Goal: Task Accomplishment & Management: Manage account settings

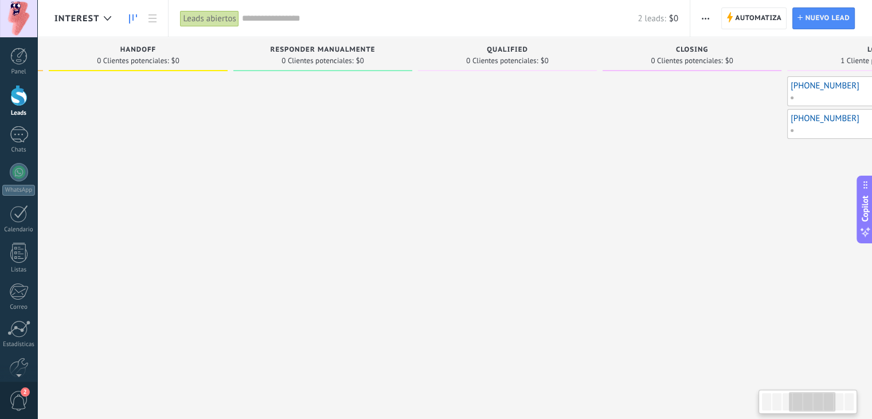
drag, startPoint x: 416, startPoint y: 182, endPoint x: 79, endPoint y: 179, distance: 337.1
click at [80, 179] on div at bounding box center [138, 210] width 179 height 269
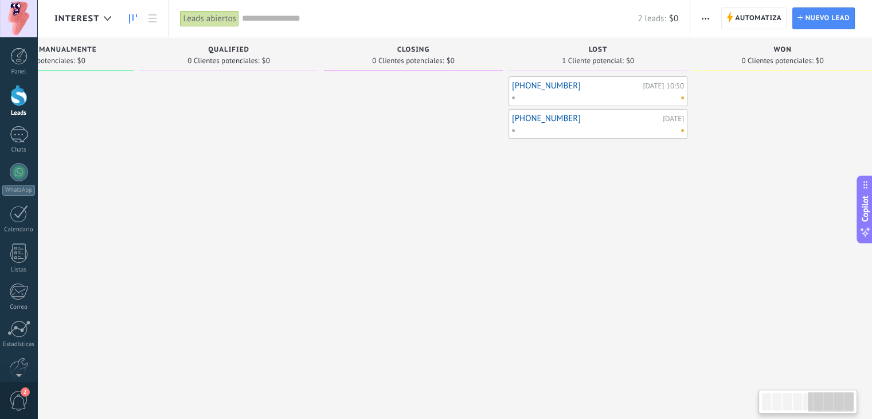
scroll to position [0, 855]
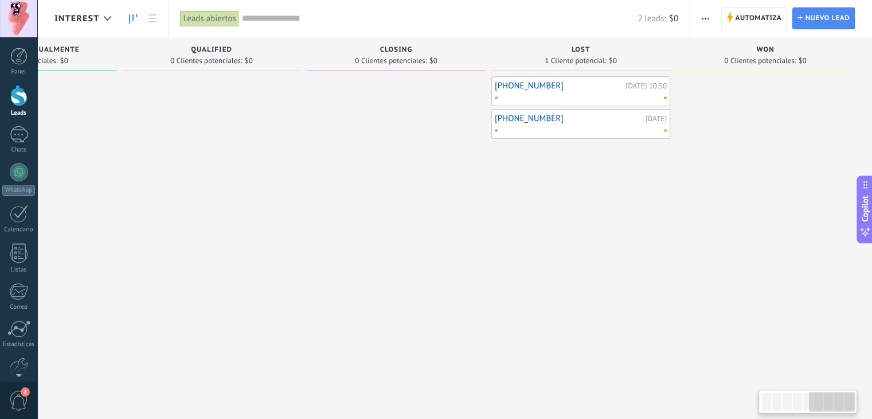
drag, startPoint x: 449, startPoint y: 222, endPoint x: 422, endPoint y: 222, distance: 27.5
click at [422, 222] on div at bounding box center [396, 210] width 179 height 269
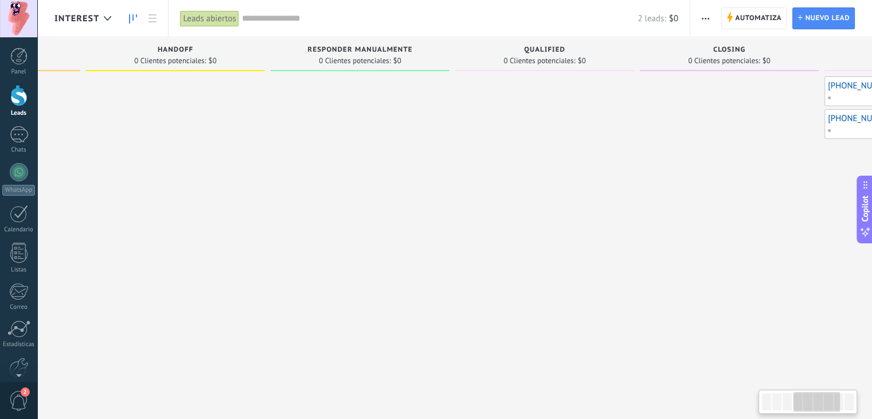
drag, startPoint x: 361, startPoint y: 192, endPoint x: 593, endPoint y: 197, distance: 232.8
click at [634, 193] on div at bounding box center [544, 210] width 179 height 269
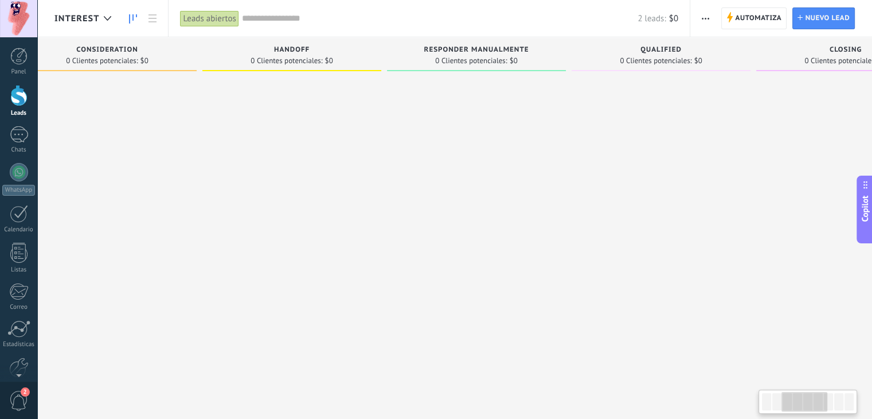
scroll to position [0, 179]
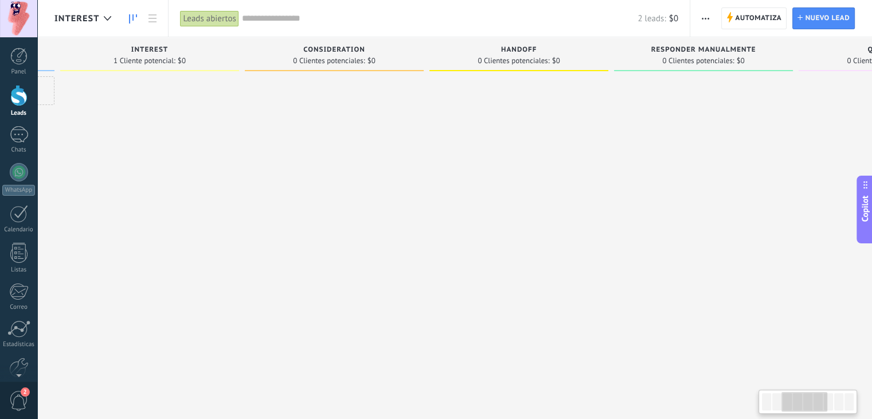
drag, startPoint x: 325, startPoint y: 186, endPoint x: 553, endPoint y: 174, distance: 228.5
click at [542, 182] on div at bounding box center [518, 210] width 179 height 269
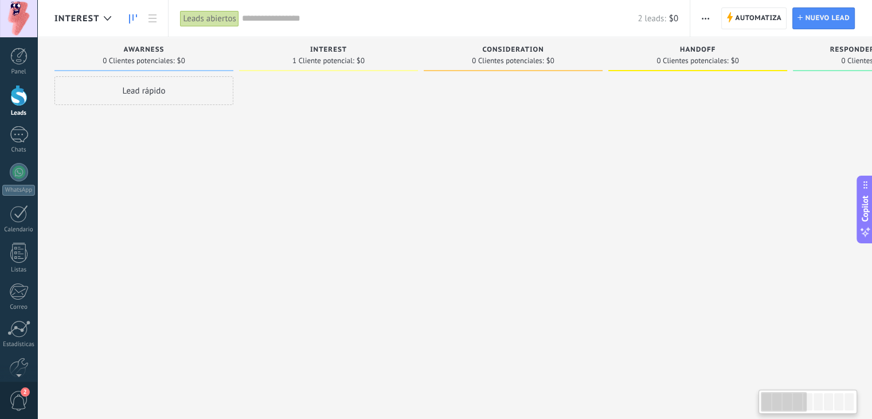
drag, startPoint x: 227, startPoint y: 146, endPoint x: 460, endPoint y: 155, distance: 233.5
drag, startPoint x: 49, startPoint y: 187, endPoint x: 85, endPoint y: 256, distance: 78.2
drag, startPoint x: 87, startPoint y: 255, endPoint x: 225, endPoint y: 228, distance: 140.8
click at [453, 228] on div at bounding box center [513, 210] width 179 height 269
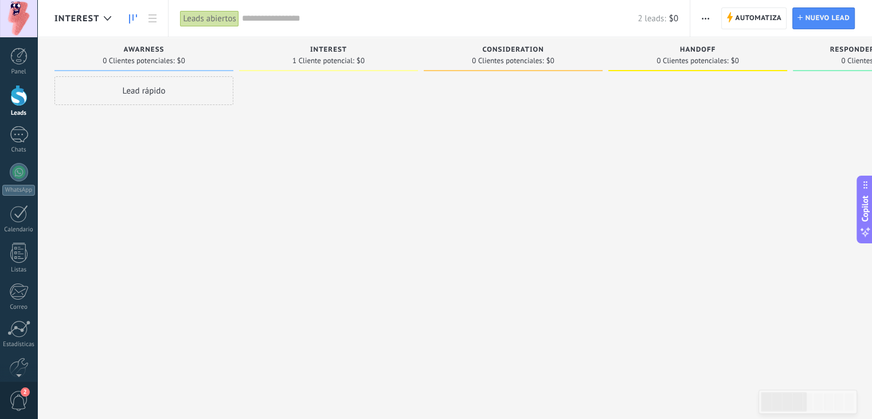
drag, startPoint x: 191, startPoint y: 216, endPoint x: 355, endPoint y: 199, distance: 164.3
drag, startPoint x: 556, startPoint y: 188, endPoint x: 847, endPoint y: 202, distance: 291.6
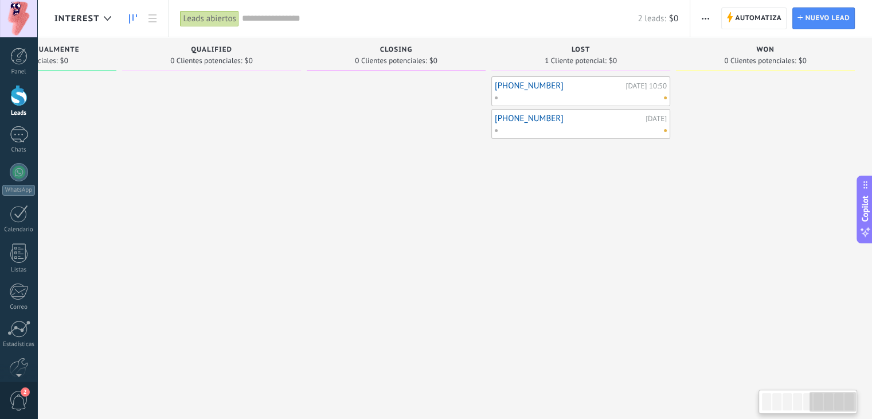
scroll to position [0, 8]
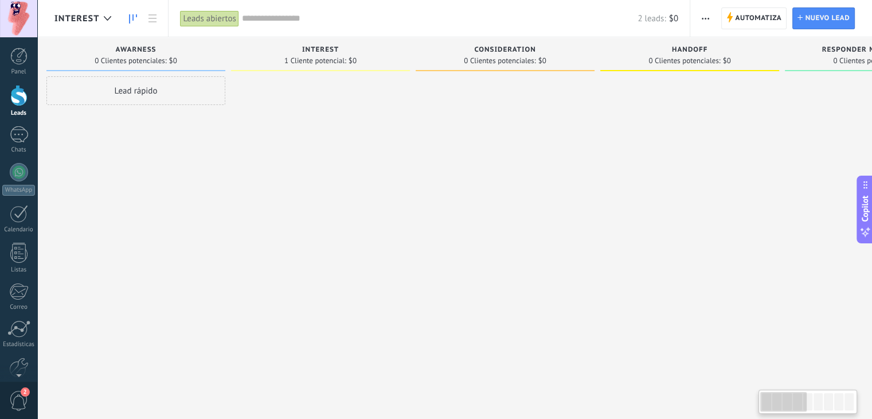
drag, startPoint x: 793, startPoint y: 398, endPoint x: 605, endPoint y: 394, distance: 188.1
click at [615, 399] on body ".abecls-1,.abecls-2{fill-rule:evenodd}.abecls-2{fill:#fff} .abhcls-1{fill:none}…" at bounding box center [436, 209] width 872 height 419
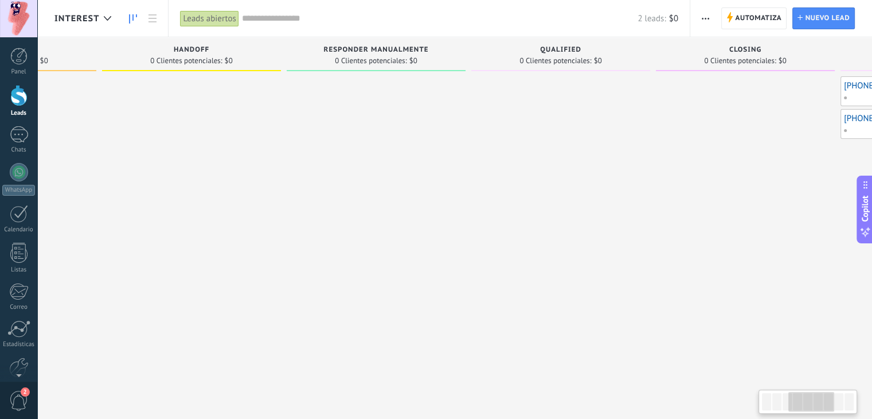
drag, startPoint x: 599, startPoint y: 149, endPoint x: 358, endPoint y: 152, distance: 240.8
click at [287, 163] on div at bounding box center [376, 210] width 179 height 269
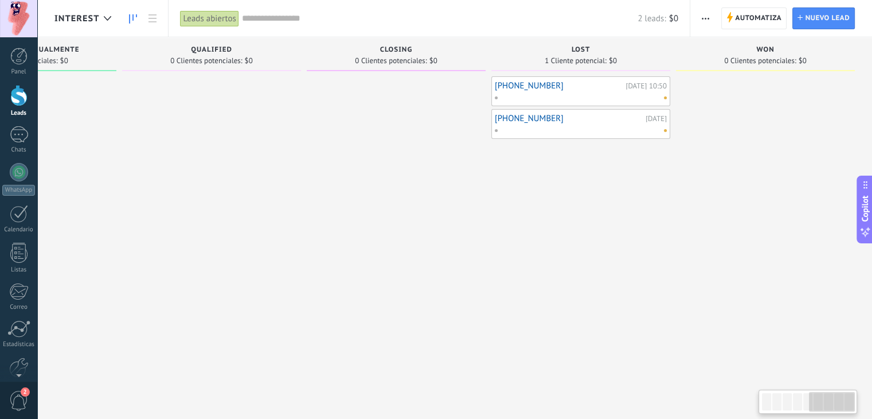
drag, startPoint x: 498, startPoint y: 167, endPoint x: 307, endPoint y: 152, distance: 192.1
click at [299, 157] on div "Awarness 0 Clientes potenciales: $0 Lead rápido Interest 1 Cliente potencial: $…" at bounding box center [35, 191] width 1673 height 308
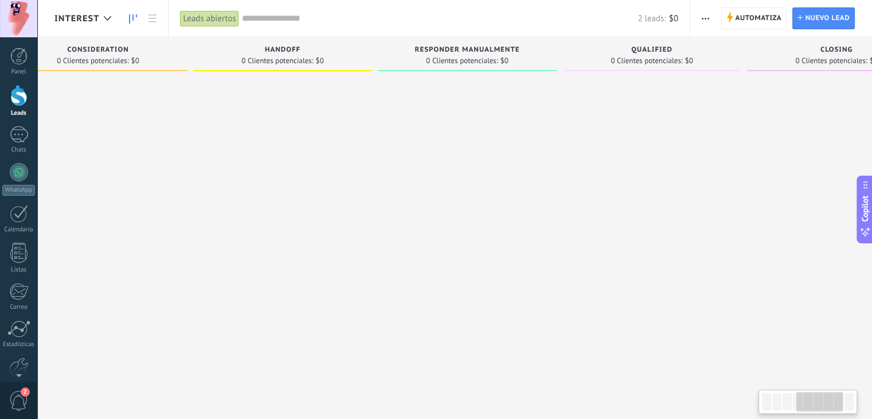
drag, startPoint x: 408, startPoint y: 154, endPoint x: 819, endPoint y: 150, distance: 411.1
click at [816, 151] on div at bounding box center [836, 210] width 179 height 269
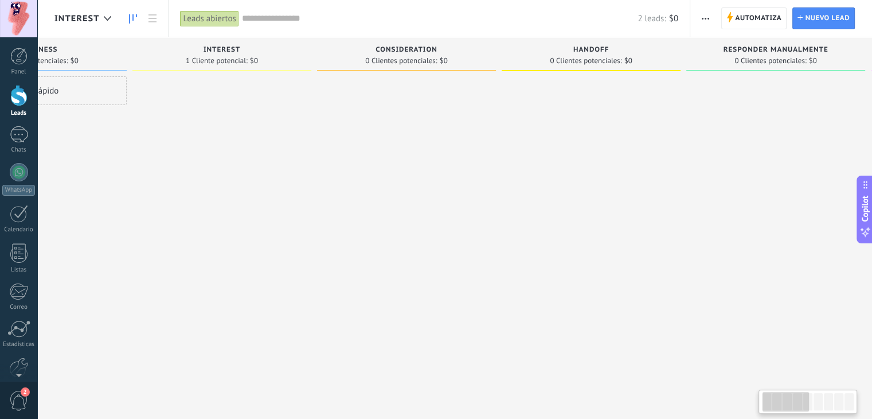
drag, startPoint x: 521, startPoint y: 155, endPoint x: 875, endPoint y: 163, distance: 354.4
click at [871, 163] on html ".abecls-1,.abecls-2{fill-rule:evenodd}.abecls-2{fill:#fff} .abhcls-1{fill:none}…" at bounding box center [436, 209] width 872 height 419
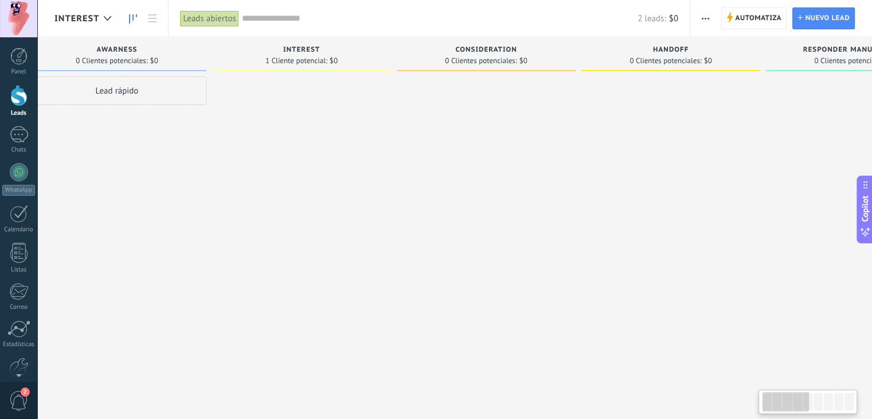
scroll to position [0, 0]
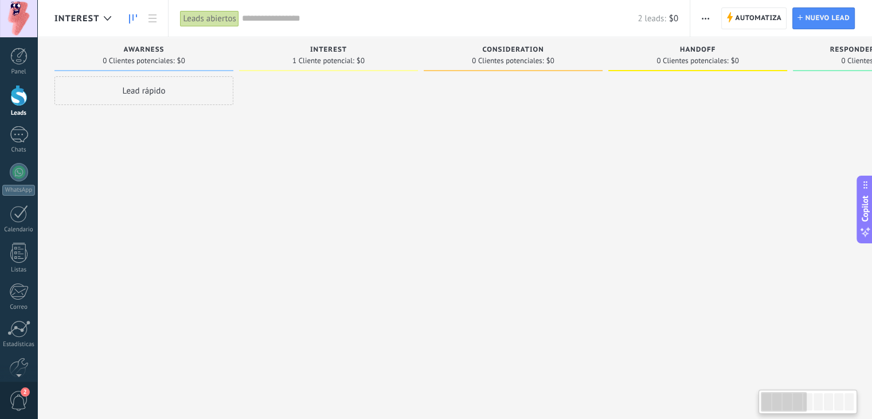
drag, startPoint x: 415, startPoint y: 146, endPoint x: 711, endPoint y: 146, distance: 297.0
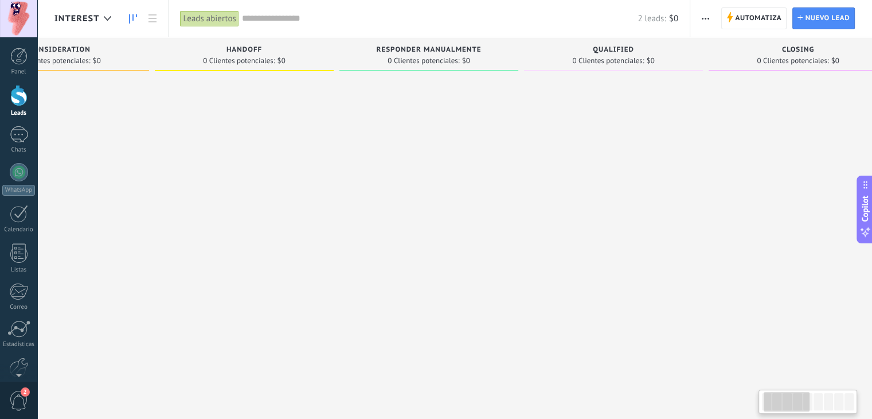
drag, startPoint x: 628, startPoint y: 146, endPoint x: 163, endPoint y: 140, distance: 465.6
click at [167, 143] on div at bounding box center [244, 210] width 179 height 269
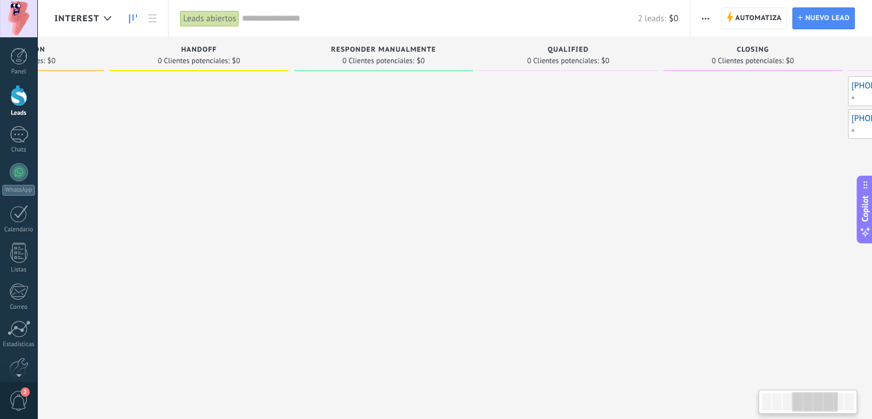
drag, startPoint x: 604, startPoint y: 167, endPoint x: 615, endPoint y: 164, distance: 11.3
click at [658, 153] on div at bounding box center [568, 210] width 179 height 269
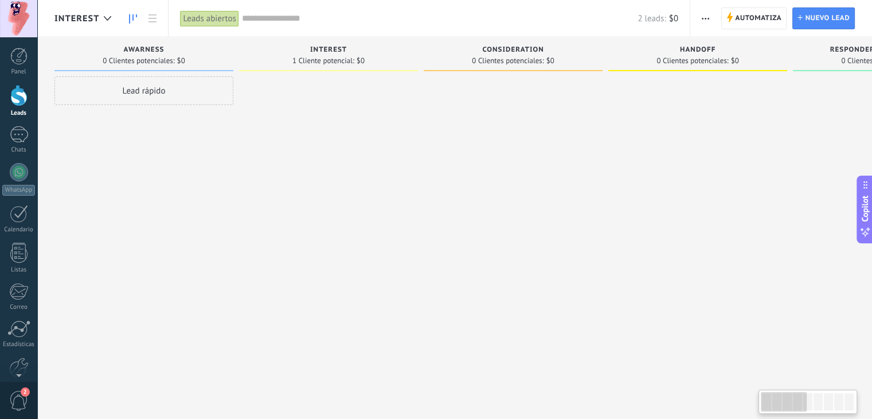
drag, startPoint x: 225, startPoint y: 116, endPoint x: 688, endPoint y: 142, distance: 463.4
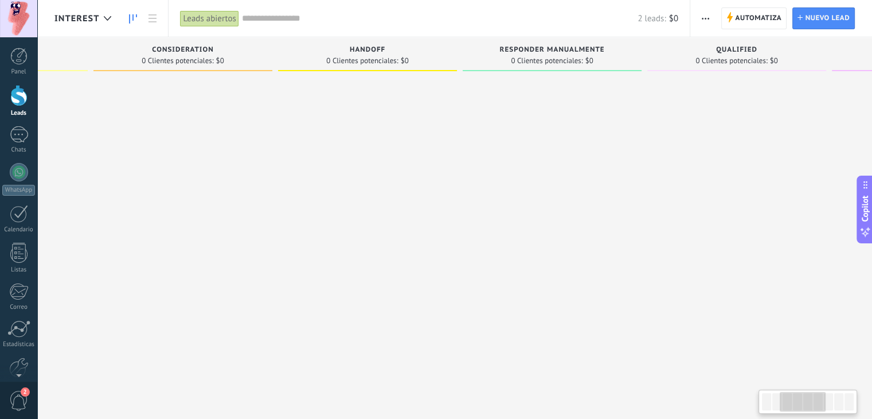
drag, startPoint x: 361, startPoint y: 159, endPoint x: 0, endPoint y: 161, distance: 360.6
click at [0, 161] on body ".abecls-1,.abecls-2{fill-rule:evenodd}.abecls-2{fill:#fff} .abhcls-1{fill:none}…" at bounding box center [436, 209] width 872 height 419
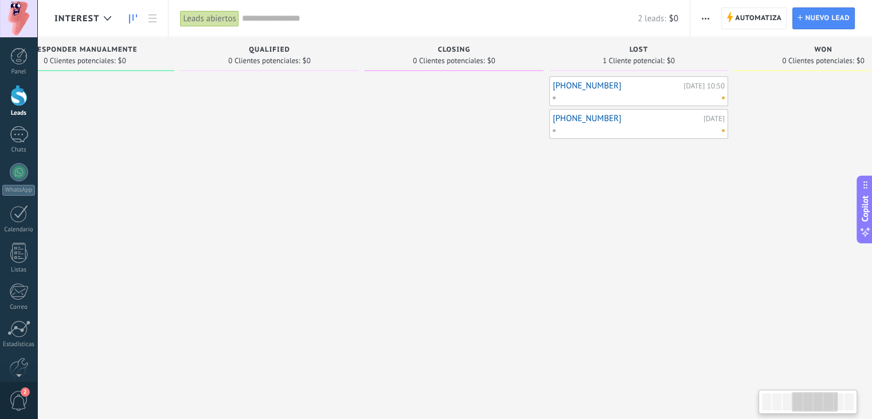
drag, startPoint x: 286, startPoint y: 182, endPoint x: 52, endPoint y: 166, distance: 233.9
click at [50, 169] on div at bounding box center [84, 210] width 179 height 269
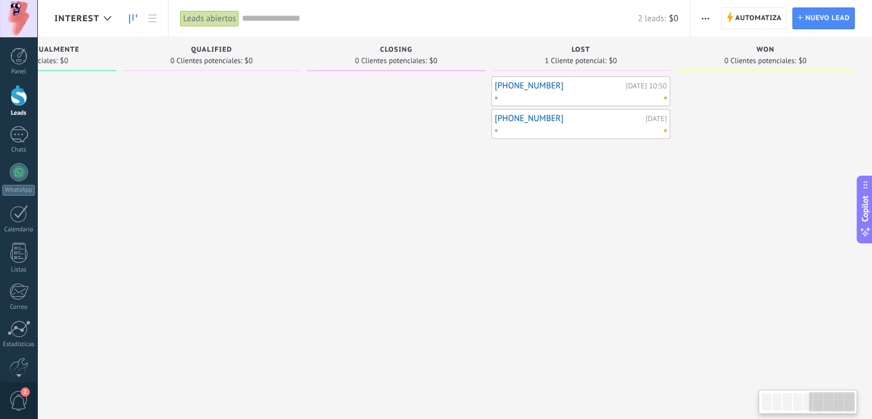
click at [67, 135] on div "Awarness 0 Clientes potenciales: $0 Lead rápido Interest 1 Cliente potencial: $…" at bounding box center [35, 191] width 1673 height 308
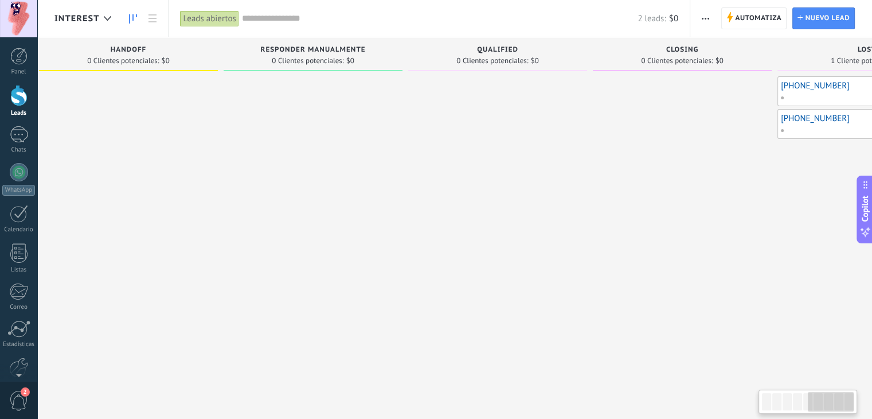
drag, startPoint x: 167, startPoint y: 122, endPoint x: 635, endPoint y: 140, distance: 468.8
click at [587, 140] on div at bounding box center [497, 210] width 179 height 269
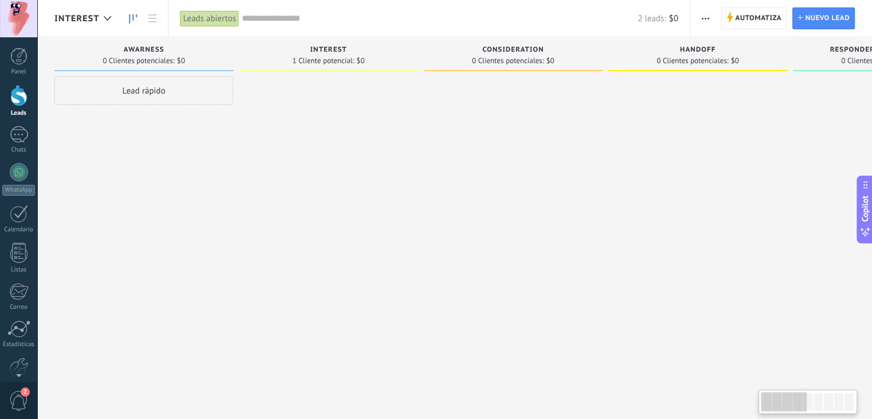
drag, startPoint x: 339, startPoint y: 115, endPoint x: 557, endPoint y: 127, distance: 218.2
click at [557, 127] on div at bounding box center [513, 210] width 179 height 269
drag, startPoint x: 456, startPoint y: 124, endPoint x: 658, endPoint y: 123, distance: 201.2
click at [291, 84] on link "[PHONE_NUMBER]" at bounding box center [310, 86] width 135 height 10
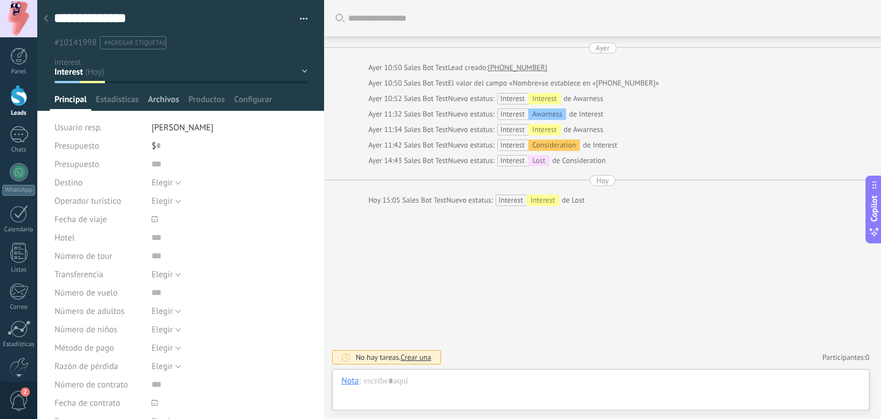
click at [170, 104] on span "Archivos" at bounding box center [163, 102] width 31 height 17
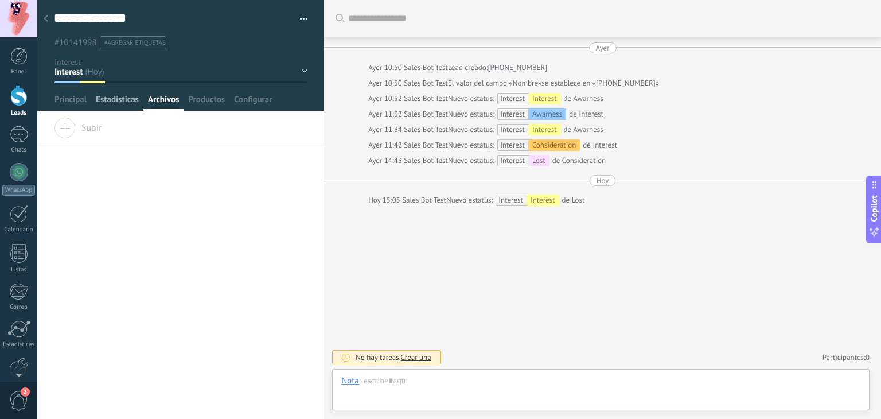
click at [119, 103] on span "Estadísticas" at bounding box center [117, 102] width 43 height 17
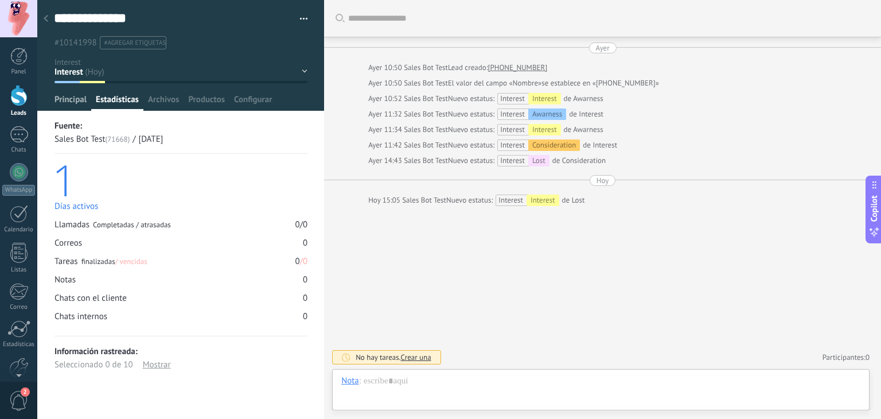
click at [67, 100] on span "Principal" at bounding box center [70, 102] width 32 height 17
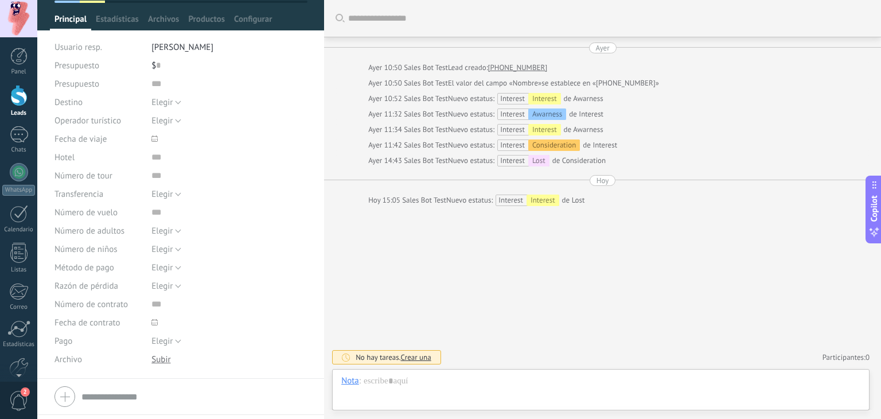
scroll to position [112, 0]
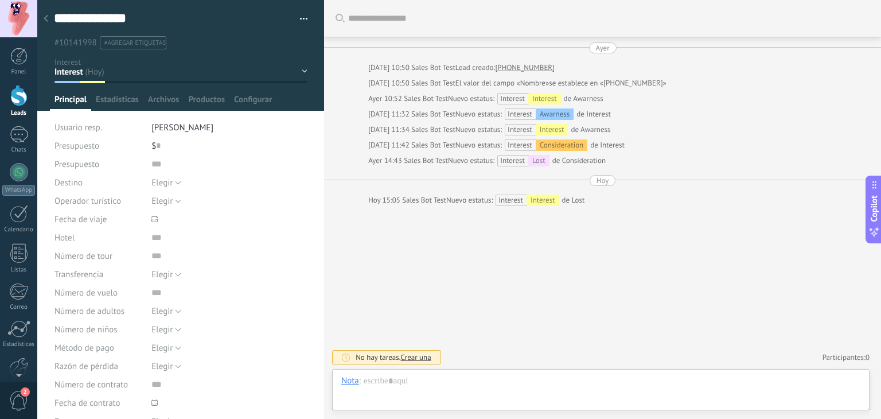
click at [11, 103] on div at bounding box center [18, 95] width 17 height 21
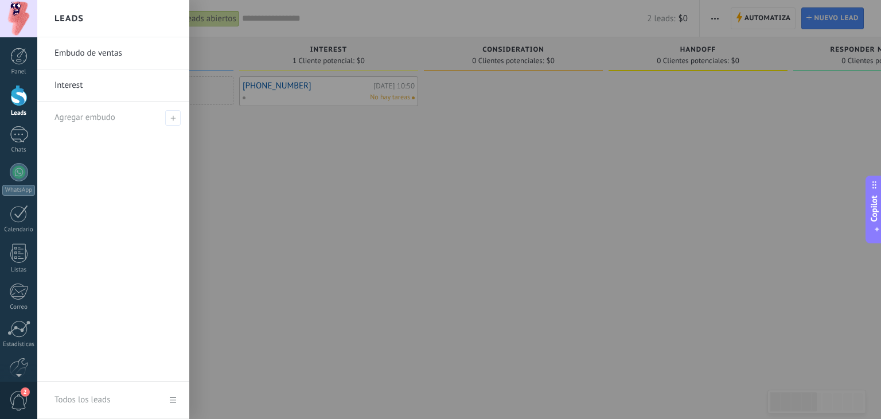
click at [323, 88] on div at bounding box center [477, 209] width 881 height 419
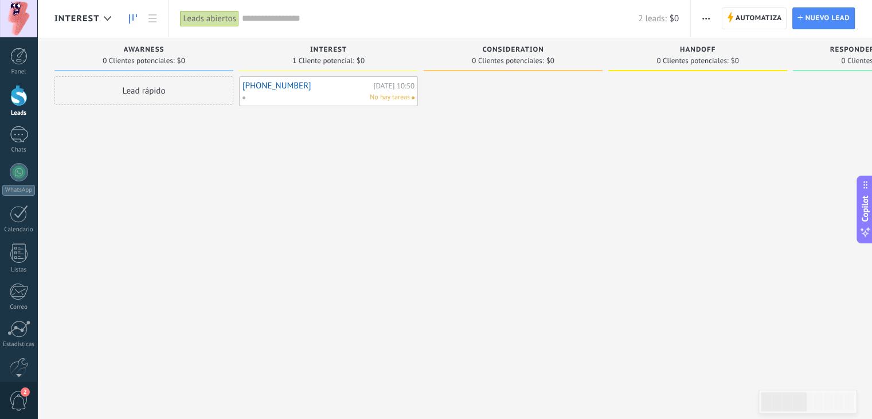
click at [312, 85] on link "[PHONE_NUMBER]" at bounding box center [307, 86] width 128 height 10
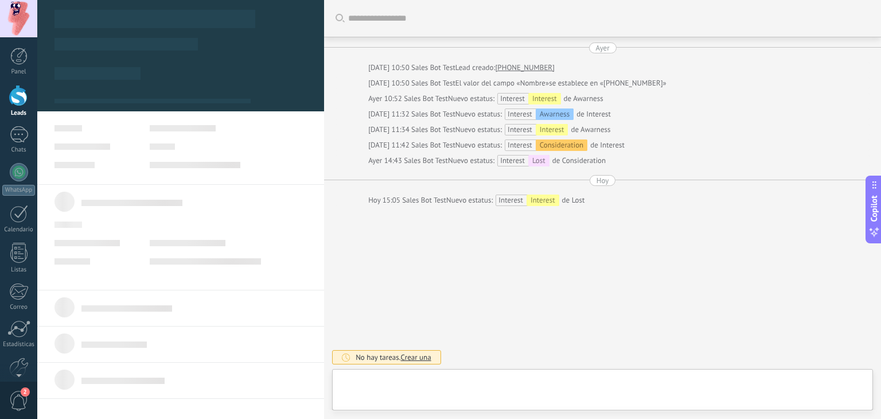
scroll to position [17, 0]
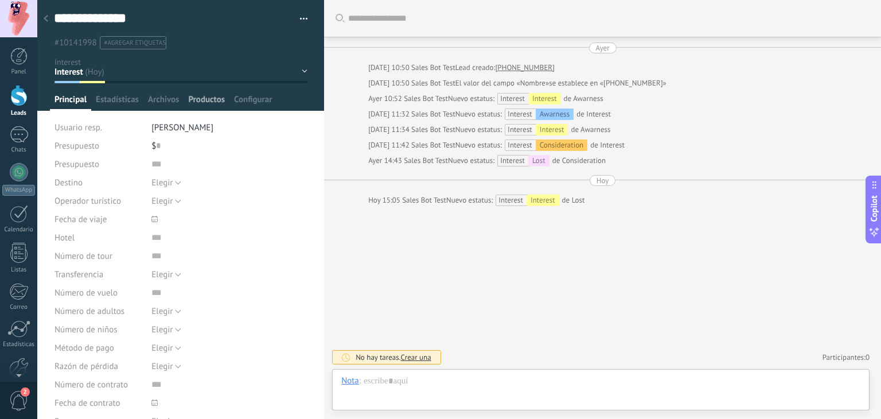
click at [201, 98] on span "Productos" at bounding box center [206, 102] width 37 height 17
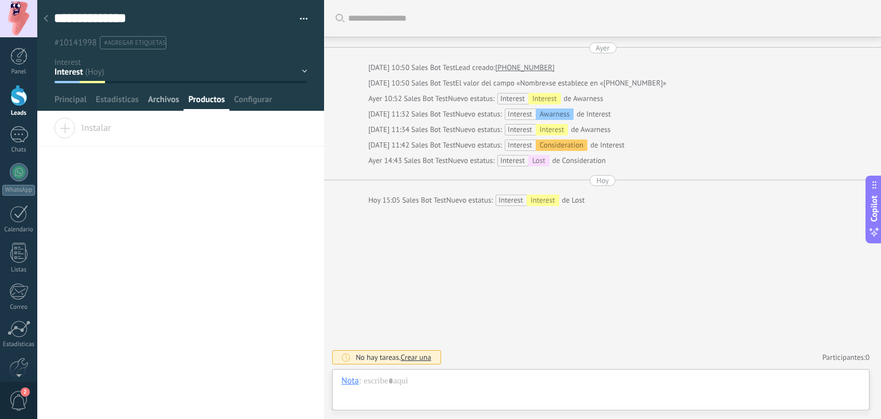
click at [172, 103] on span "Archivos" at bounding box center [163, 102] width 31 height 17
click at [122, 95] on span "Estadísticas" at bounding box center [117, 102] width 43 height 17
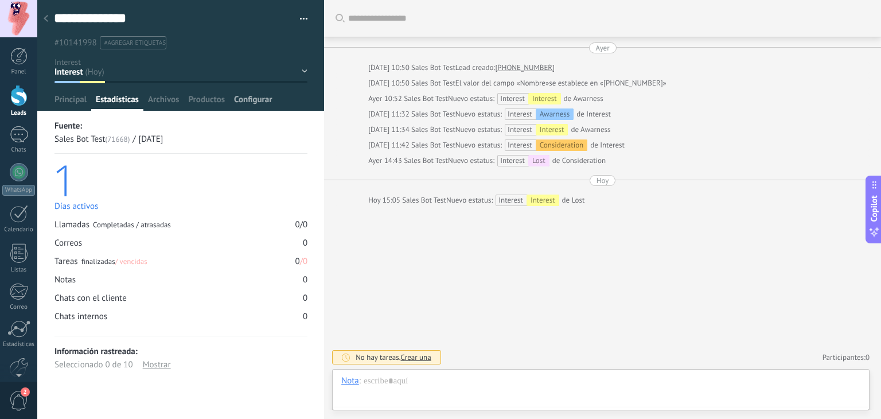
click at [261, 98] on span "Configurar" at bounding box center [253, 102] width 38 height 17
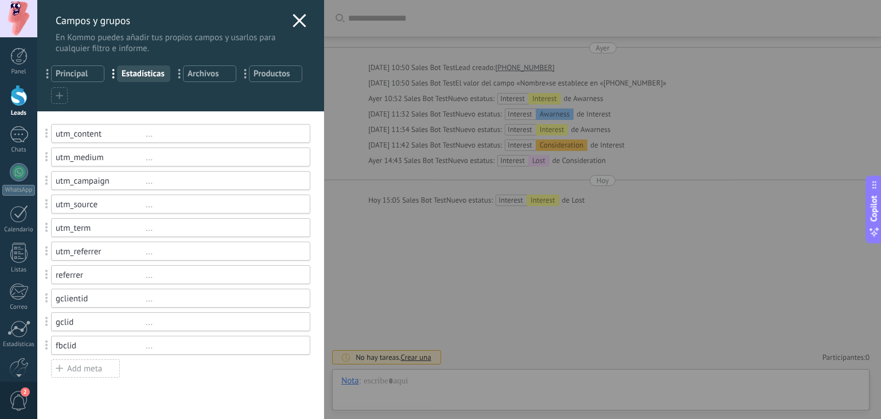
click at [292, 23] on icon at bounding box center [299, 21] width 14 height 14
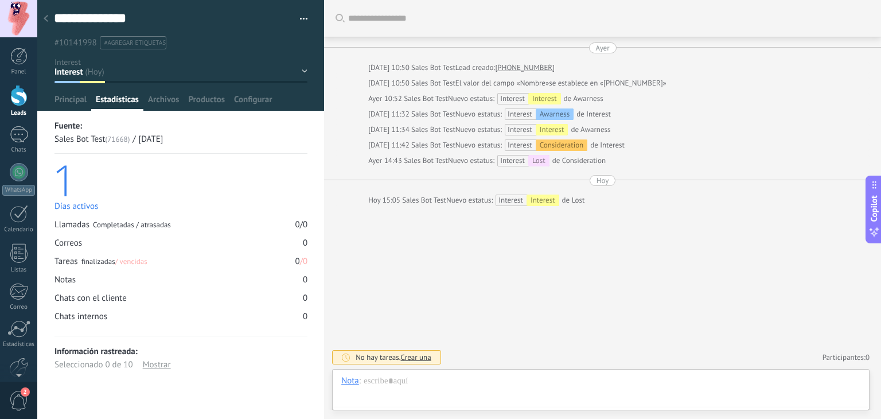
click at [248, 114] on div "**********" at bounding box center [180, 198] width 287 height 396
click at [253, 101] on span "Configurar" at bounding box center [253, 102] width 38 height 17
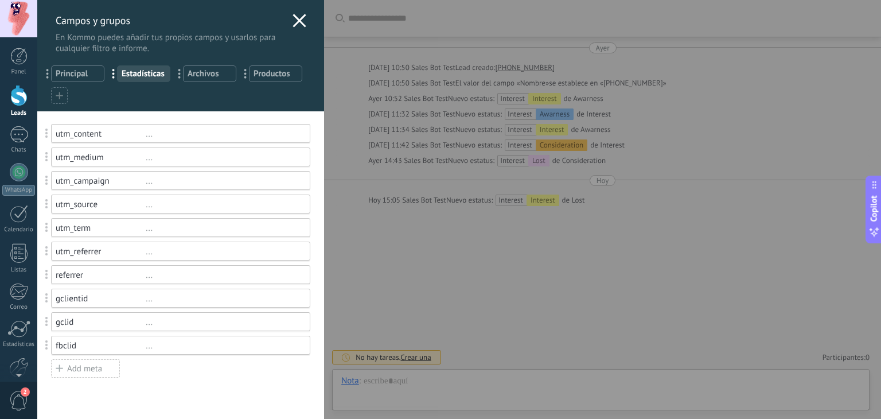
click at [299, 23] on use at bounding box center [299, 20] width 13 height 13
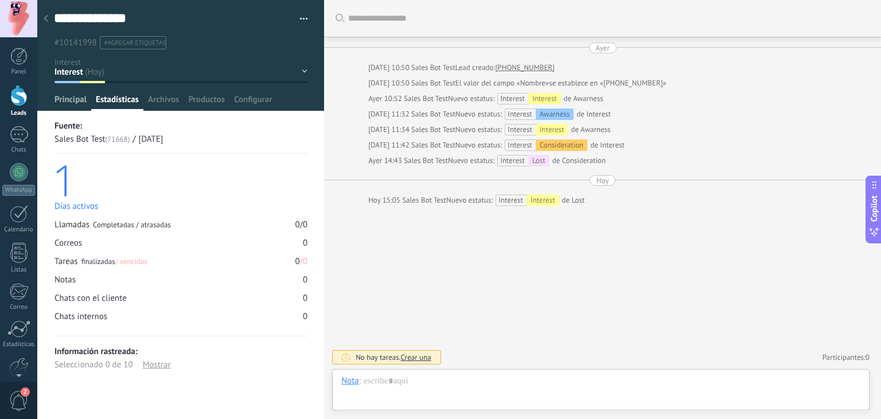
click at [72, 100] on span "Principal" at bounding box center [70, 102] width 32 height 17
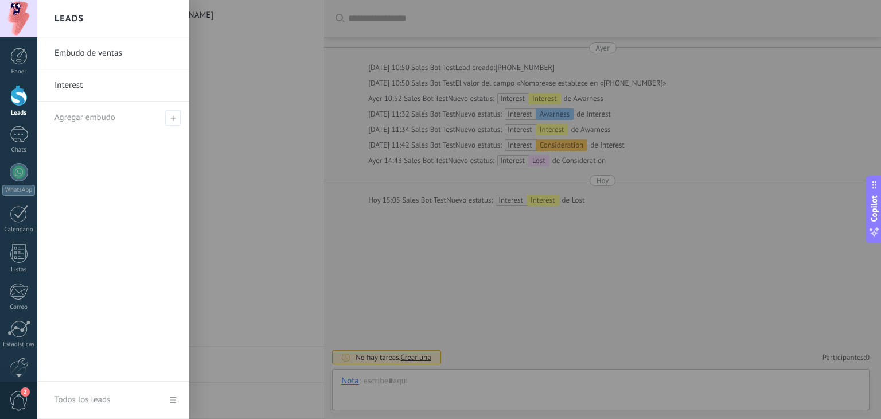
click at [10, 99] on div at bounding box center [18, 95] width 17 height 21
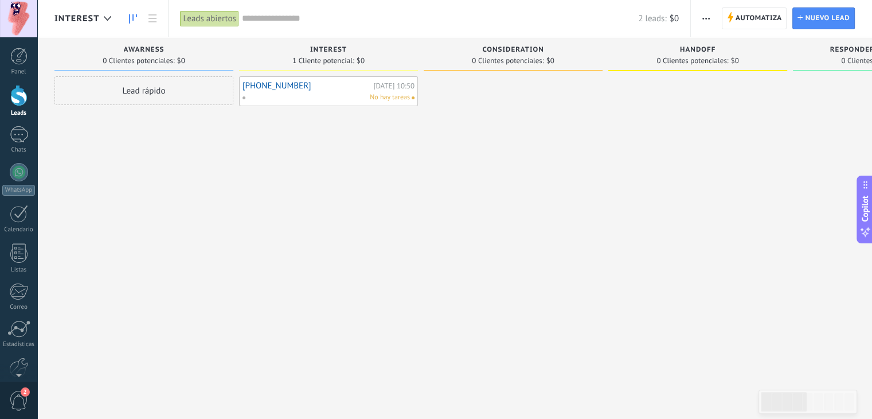
click at [331, 87] on link "[PHONE_NUMBER]" at bounding box center [307, 86] width 128 height 10
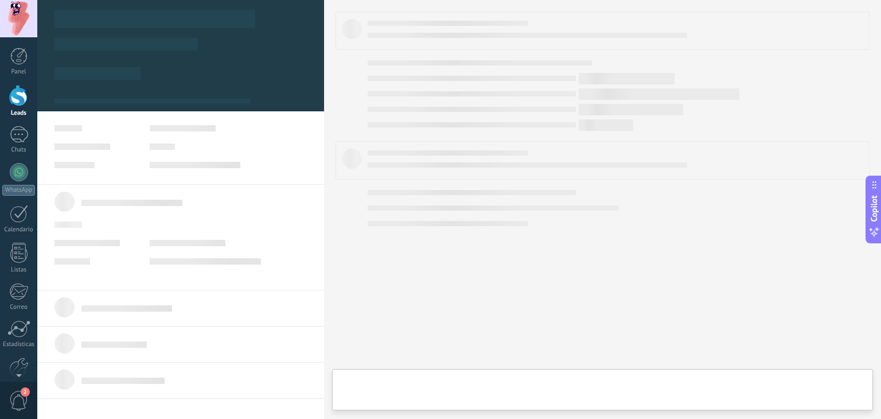
type textarea "**********"
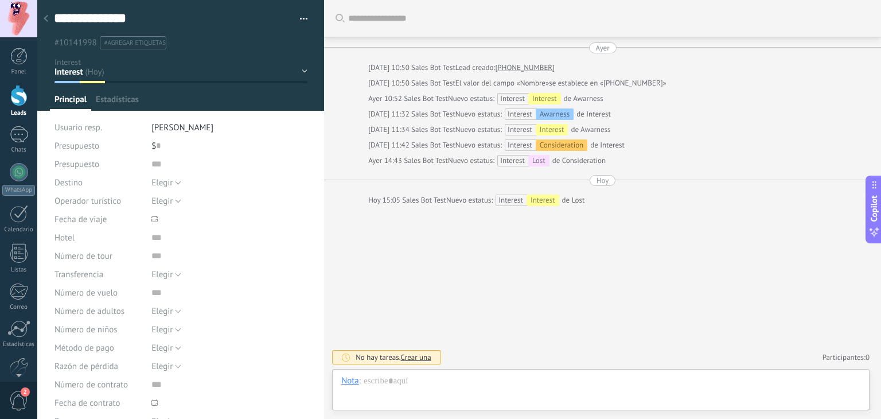
scroll to position [17, 0]
